Goal: Task Accomplishment & Management: Manage account settings

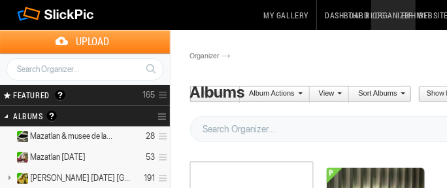
click at [364, 14] on link "Dashboard" at bounding box center [347, 15] width 48 height 30
click at [392, 14] on link "The Blog" at bounding box center [367, 15] width 50 height 30
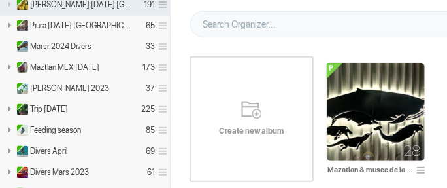
scroll to position [174, 0]
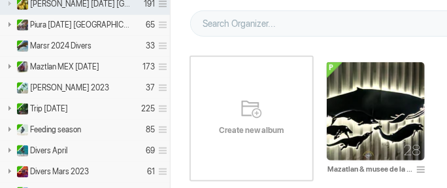
click at [248, 125] on span "Create new album" at bounding box center [252, 130] width 124 height 10
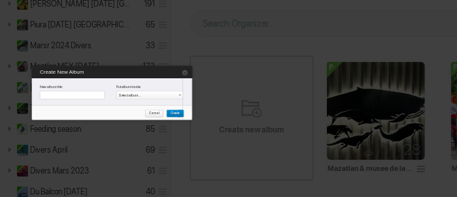
click at [71, 96] on input "text" at bounding box center [72, 96] width 65 height 9
type input "Observatorio"
click at [171, 114] on span "Create" at bounding box center [174, 114] width 14 height 8
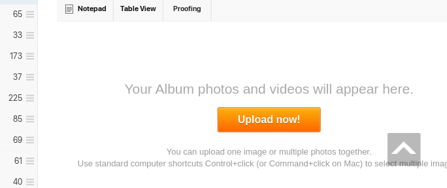
scroll to position [218, 133]
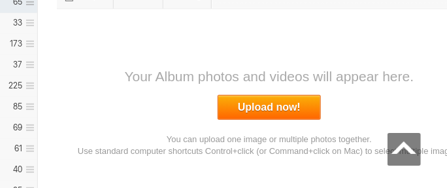
click at [268, 103] on link "Upload now!" at bounding box center [269, 107] width 103 height 25
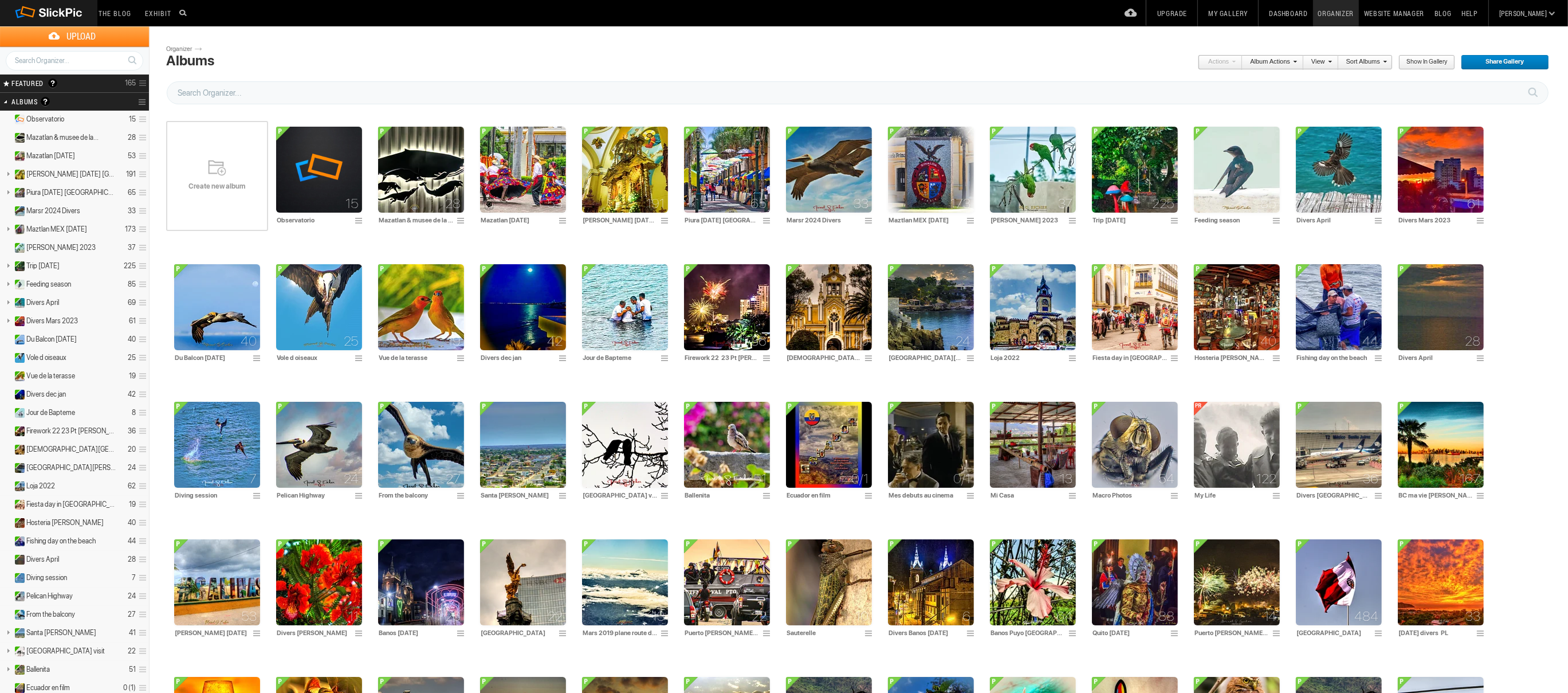
click at [215, 181] on span "Create new album" at bounding box center [217, 186] width 102 height 9
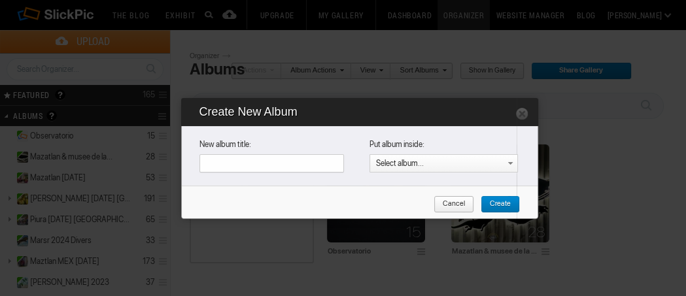
click at [238, 160] on input "text" at bounding box center [271, 163] width 145 height 18
type input "Observatorio Mazatlan"
click at [493, 202] on span "Create" at bounding box center [496, 204] width 30 height 17
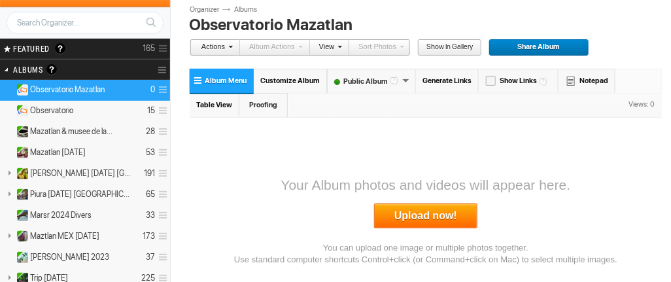
scroll to position [65, 0]
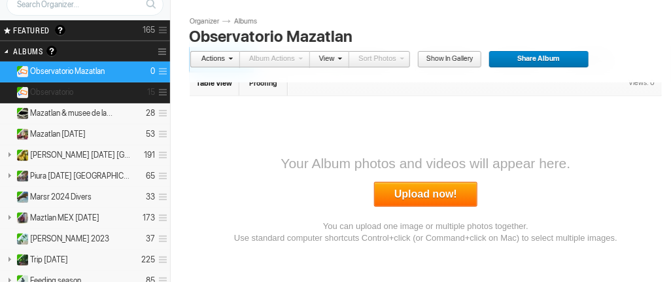
click at [88, 88] on details "Observatorio 15" at bounding box center [85, 92] width 170 height 21
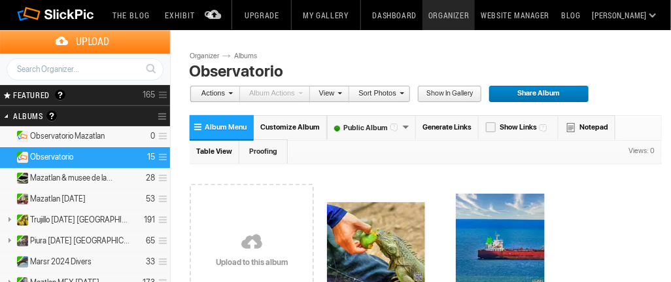
drag, startPoint x: 93, startPoint y: 153, endPoint x: 52, endPoint y: 131, distance: 46.2
click at [52, 131] on span "Observatorio Mazatlan" at bounding box center [67, 136] width 75 height 10
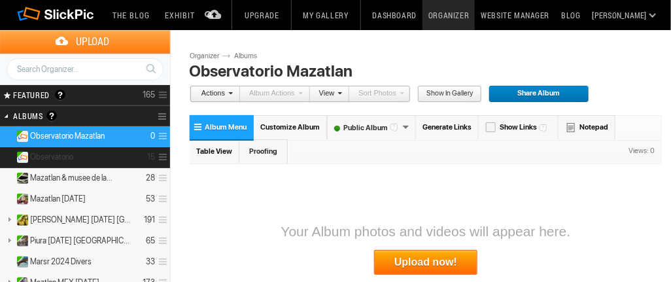
click at [160, 154] on span at bounding box center [161, 157] width 12 height 22
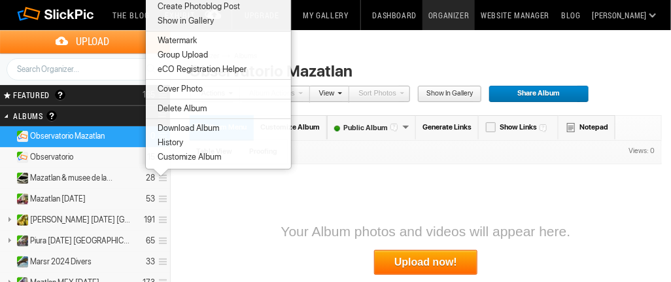
click at [187, 105] on span "Delete Album" at bounding box center [180, 108] width 53 height 10
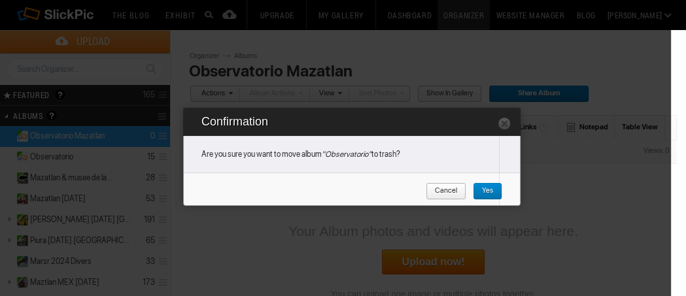
click at [489, 192] on span "Yes" at bounding box center [483, 191] width 20 height 17
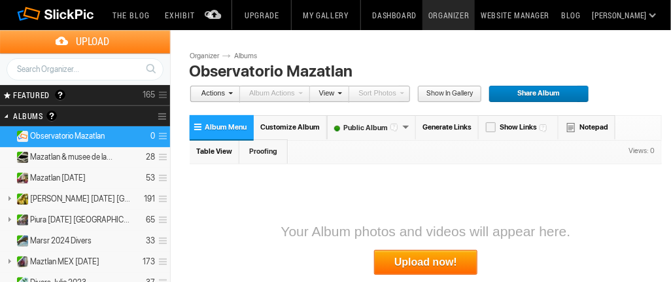
click at [419, 258] on link "Upload now!" at bounding box center [425, 262] width 103 height 25
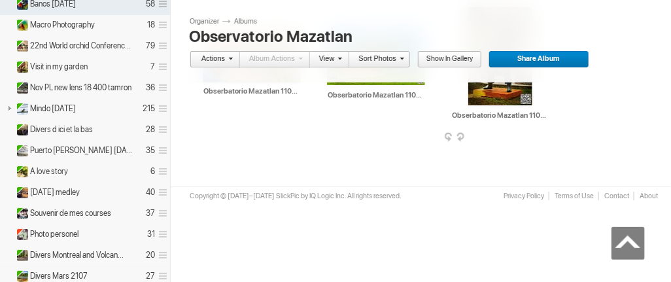
scroll to position [1373, 0]
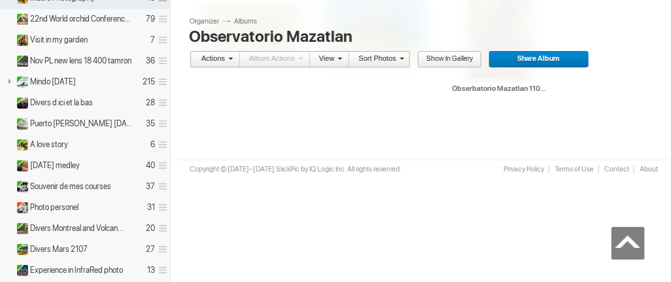
click at [539, 60] on span "Share Album" at bounding box center [534, 59] width 92 height 17
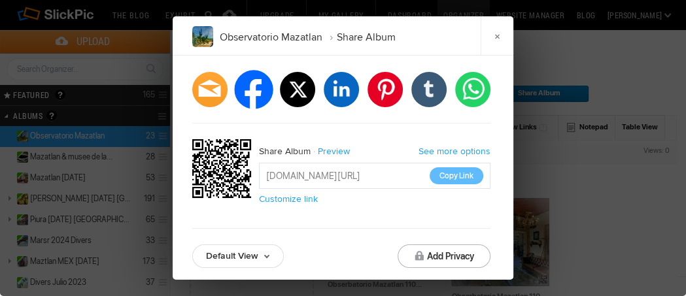
click at [255, 84] on li "facebook" at bounding box center [253, 89] width 39 height 39
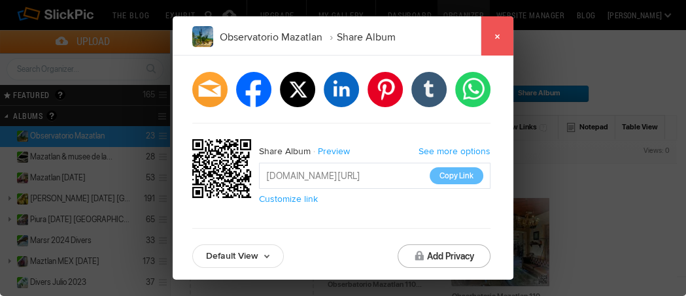
click at [503, 38] on link "×" at bounding box center [497, 35] width 33 height 39
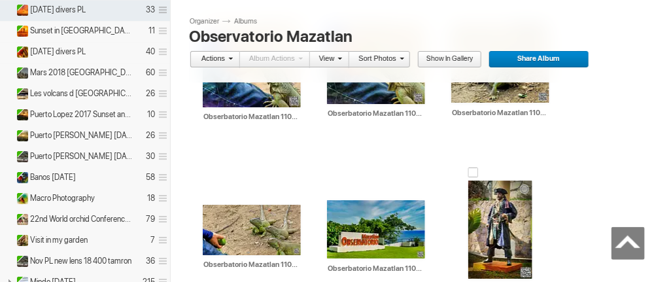
scroll to position [1242, 0]
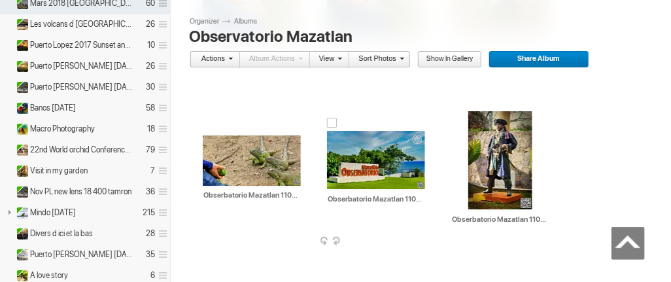
click at [424, 233] on td "AI Obserbatorio Mazatlan 110825. 022 HTML: Direct: Forum: Photo ID: 22813218 Mo…" at bounding box center [376, 160] width 98 height 150
click at [426, 237] on span at bounding box center [427, 242] width 13 height 10
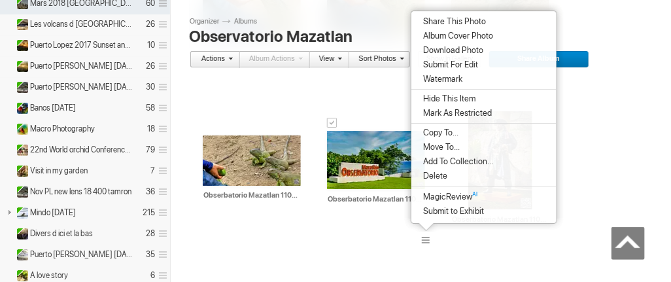
click at [477, 35] on span "Album Cover Photo" at bounding box center [456, 36] width 74 height 10
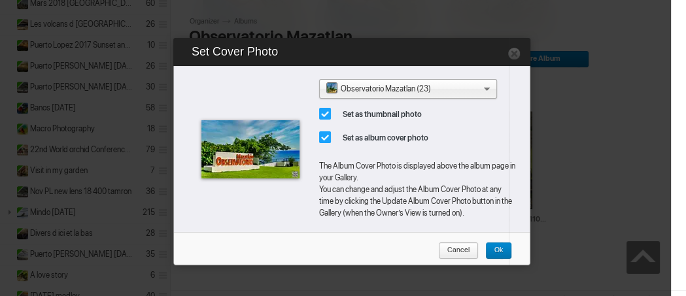
click at [503, 247] on link "Ok" at bounding box center [498, 251] width 27 height 17
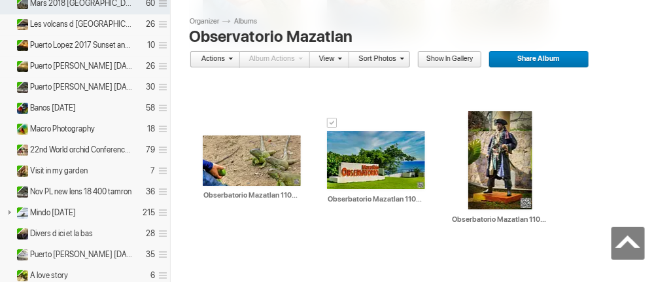
click at [536, 60] on span "Share Album" at bounding box center [534, 59] width 92 height 17
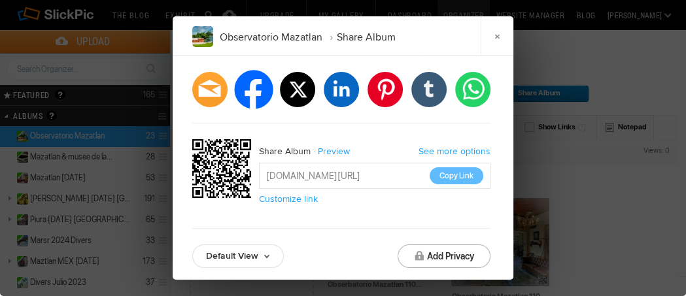
click at [252, 92] on li "facebook" at bounding box center [253, 89] width 39 height 39
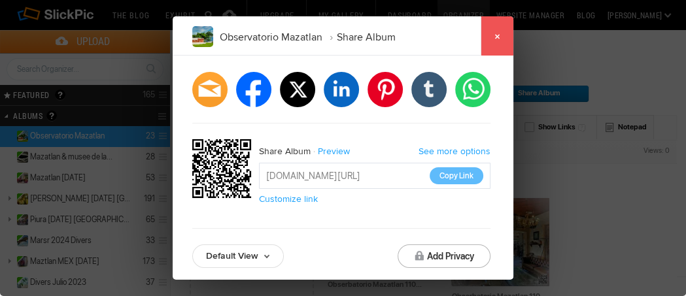
click at [503, 30] on link "×" at bounding box center [497, 35] width 33 height 39
